Goal: Find specific page/section: Find specific page/section

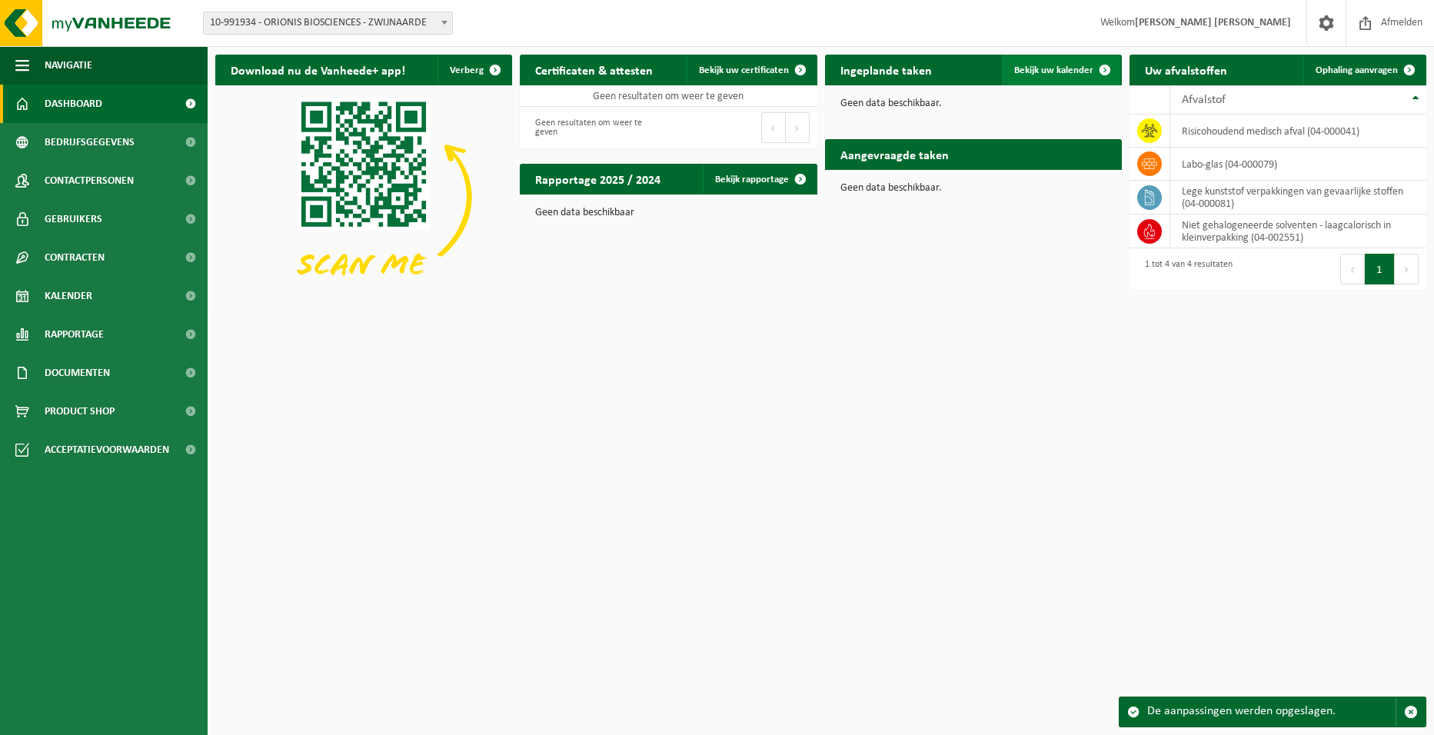
click at [1081, 72] on span "Bekijk uw kalender" at bounding box center [1053, 70] width 79 height 10
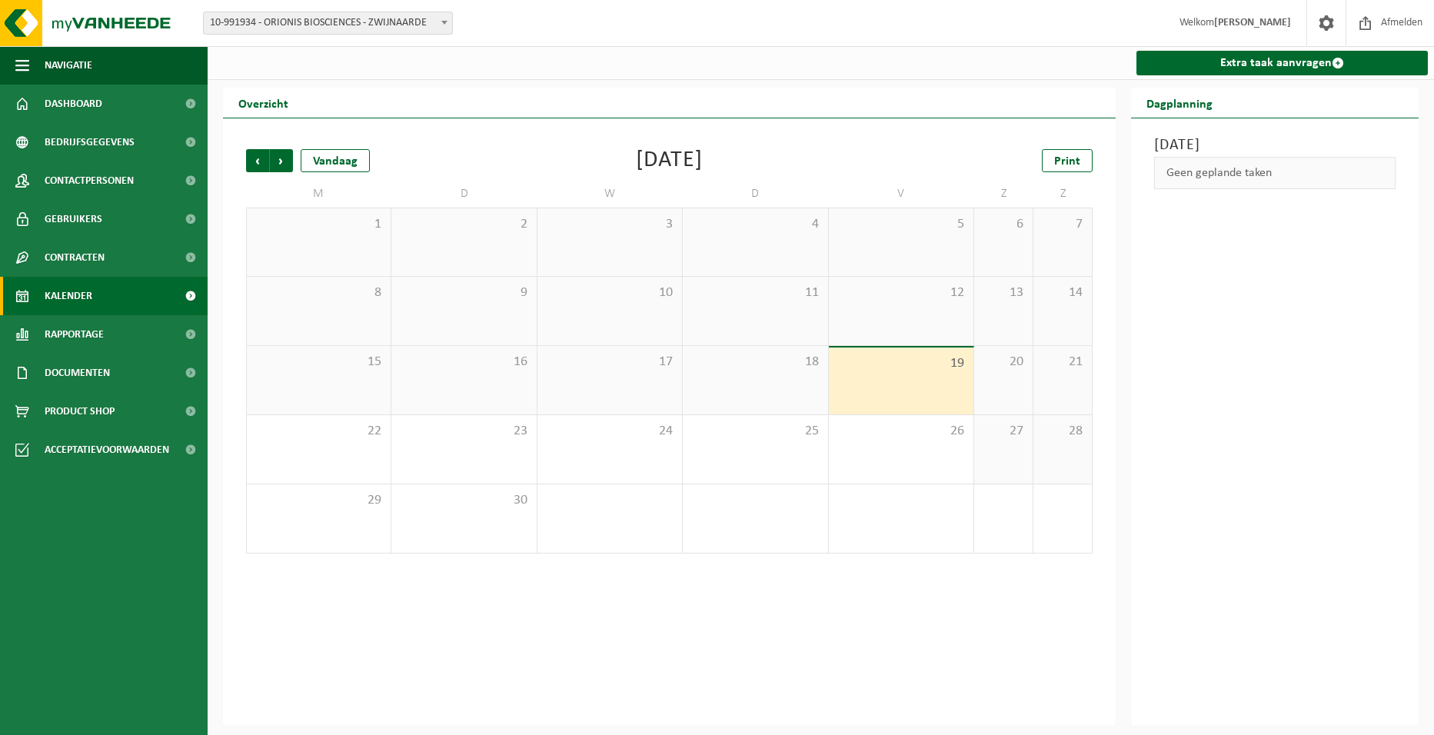
click at [1238, 358] on div "[DATE] Geen geplande taken" at bounding box center [1275, 422] width 288 height 608
